Goal: Navigation & Orientation: Go to known website

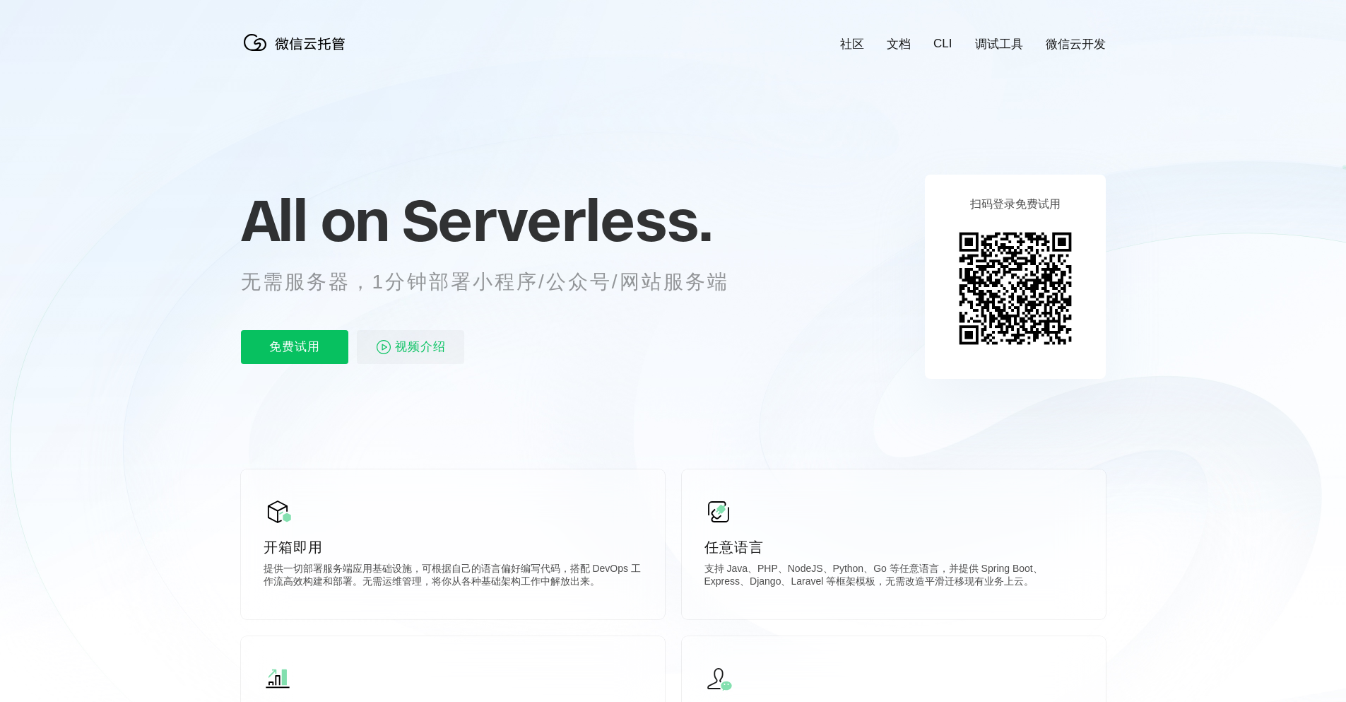
scroll to position [0, 2513]
